Goal: Check status

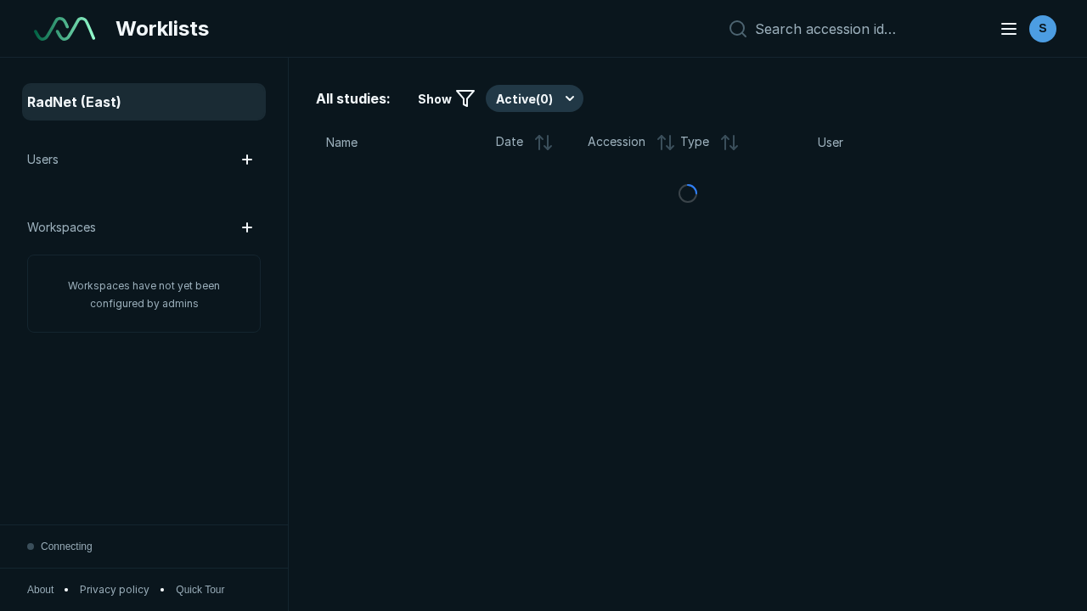
scroll to position [4637, 7073]
